Goal: Navigation & Orientation: Find specific page/section

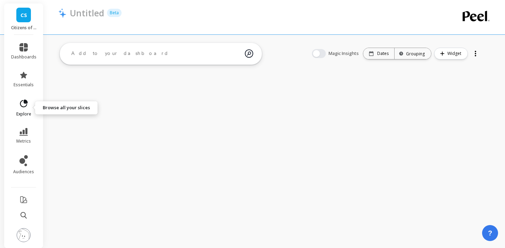
click at [26, 106] on icon at bounding box center [24, 104] width 10 height 10
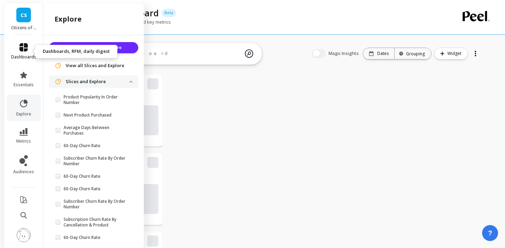
click at [26, 55] on span "dashboards" at bounding box center [23, 57] width 25 height 6
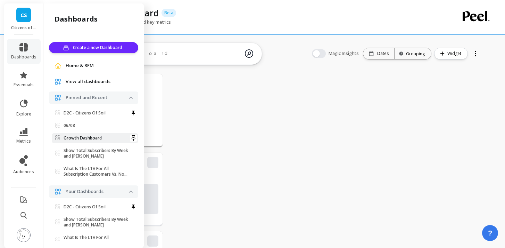
scroll to position [191, 89]
click at [79, 137] on p "Growth Dashboard" at bounding box center [83, 138] width 38 height 6
